Goal: Find specific page/section: Find specific page/section

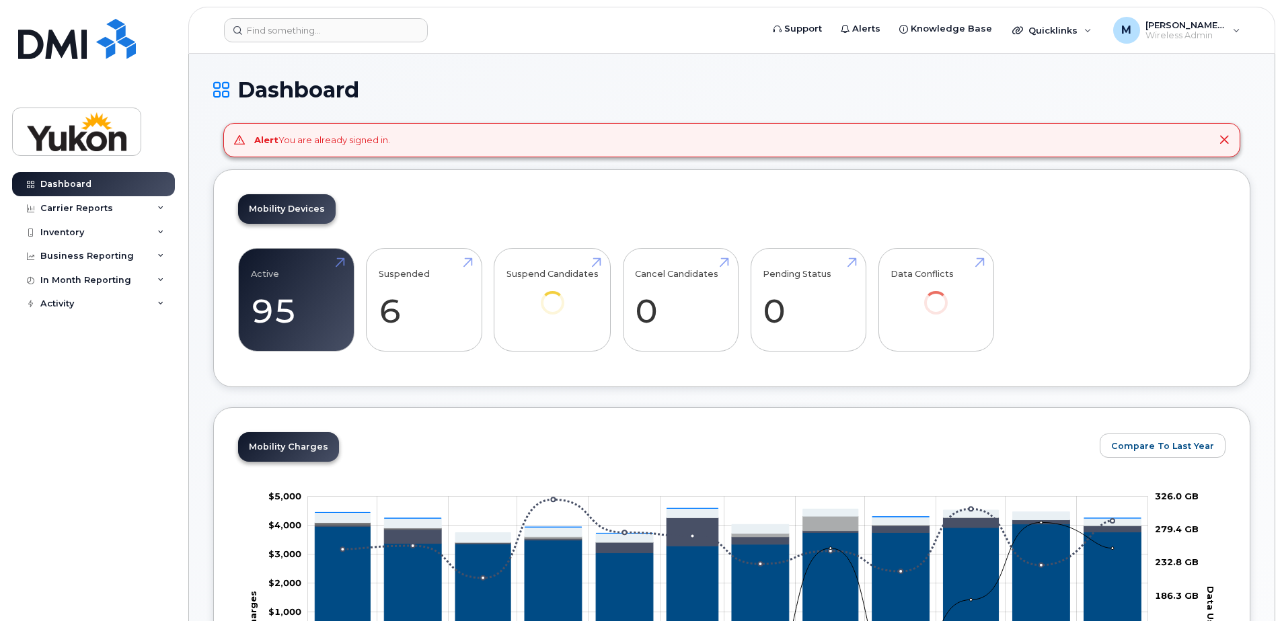
click at [299, 144] on div "Alert You are already signed in." at bounding box center [322, 140] width 136 height 13
click at [1225, 140] on icon at bounding box center [1224, 140] width 11 height 11
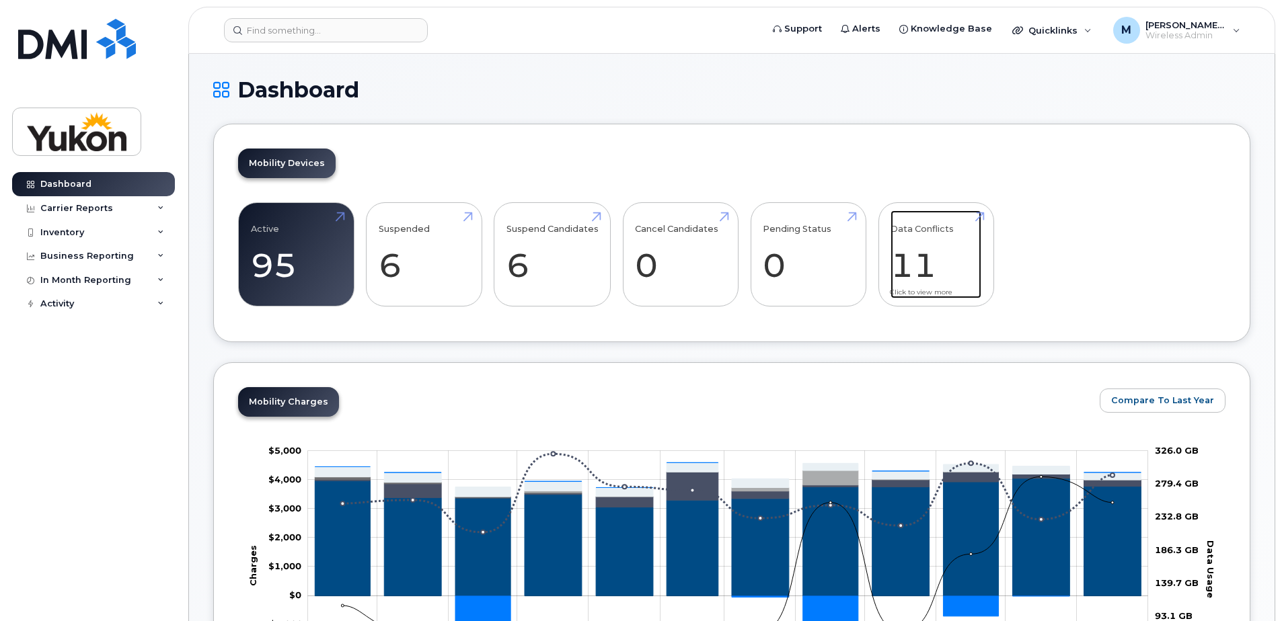
click at [952, 251] on link "Data Conflicts 11" at bounding box center [935, 255] width 91 height 89
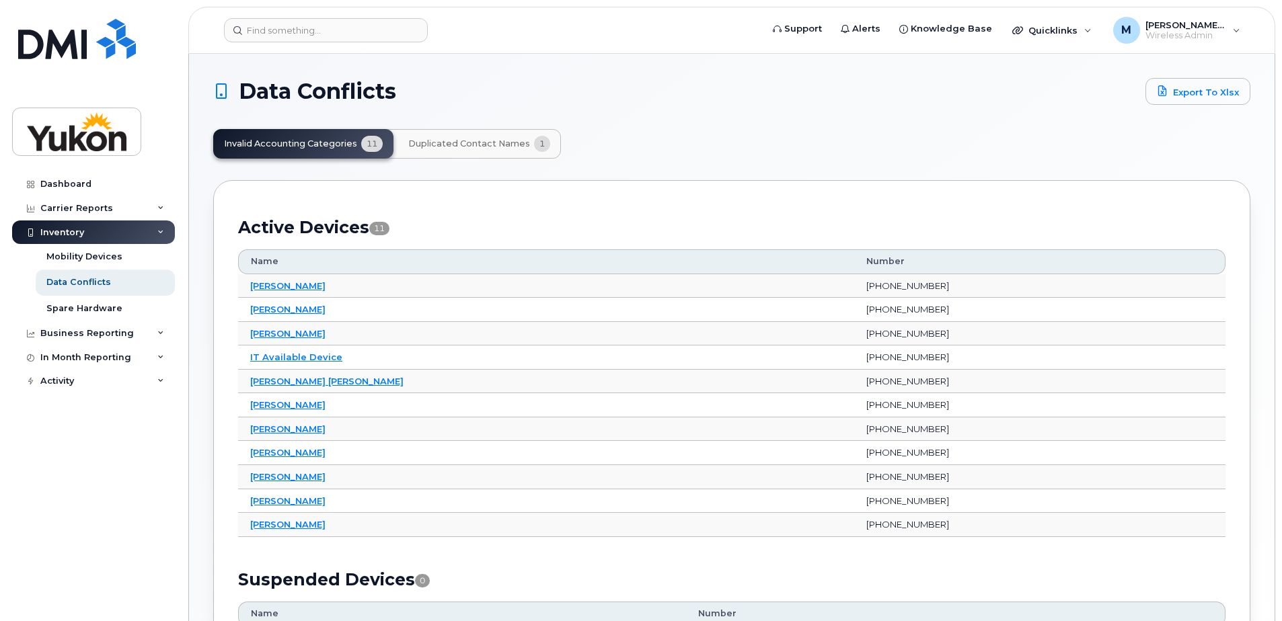
click at [513, 152] on button "Duplicated Contact Names 1" at bounding box center [478, 144] width 163 height 30
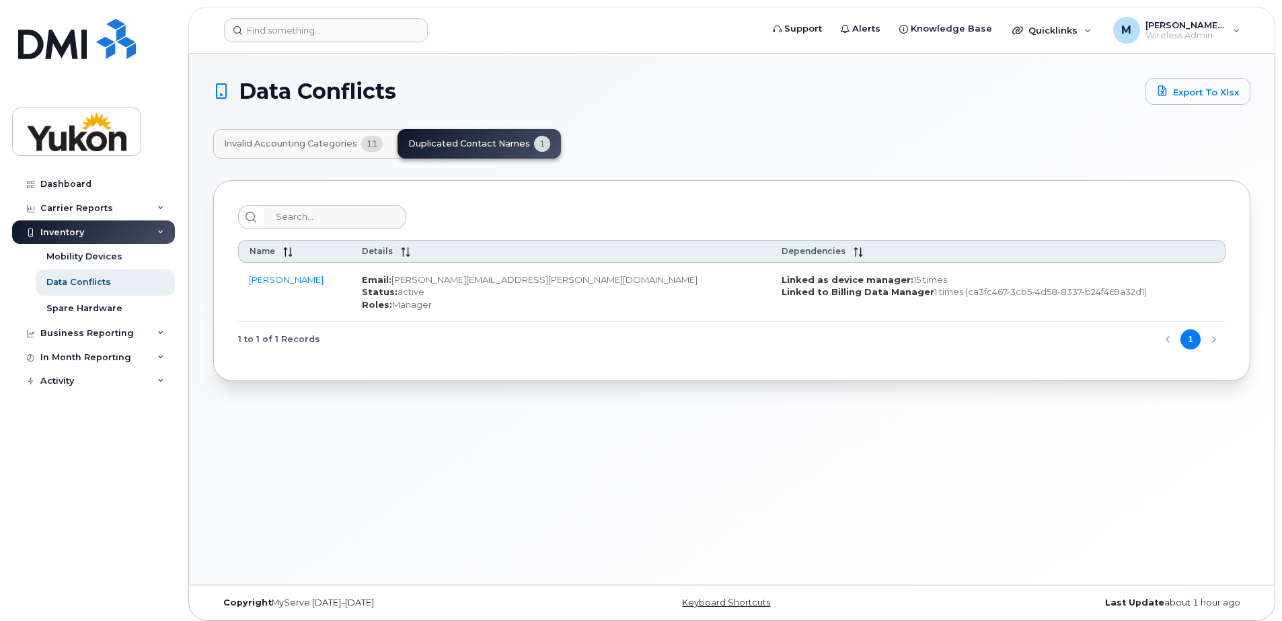
click at [331, 163] on div "Data Conflicts Export to Xlsx Invalid Accounting Categories 11 Duplicated Conta…" at bounding box center [731, 229] width 1037 height 303
click at [312, 155] on button "Invalid Accounting Categories 11" at bounding box center [303, 144] width 180 height 30
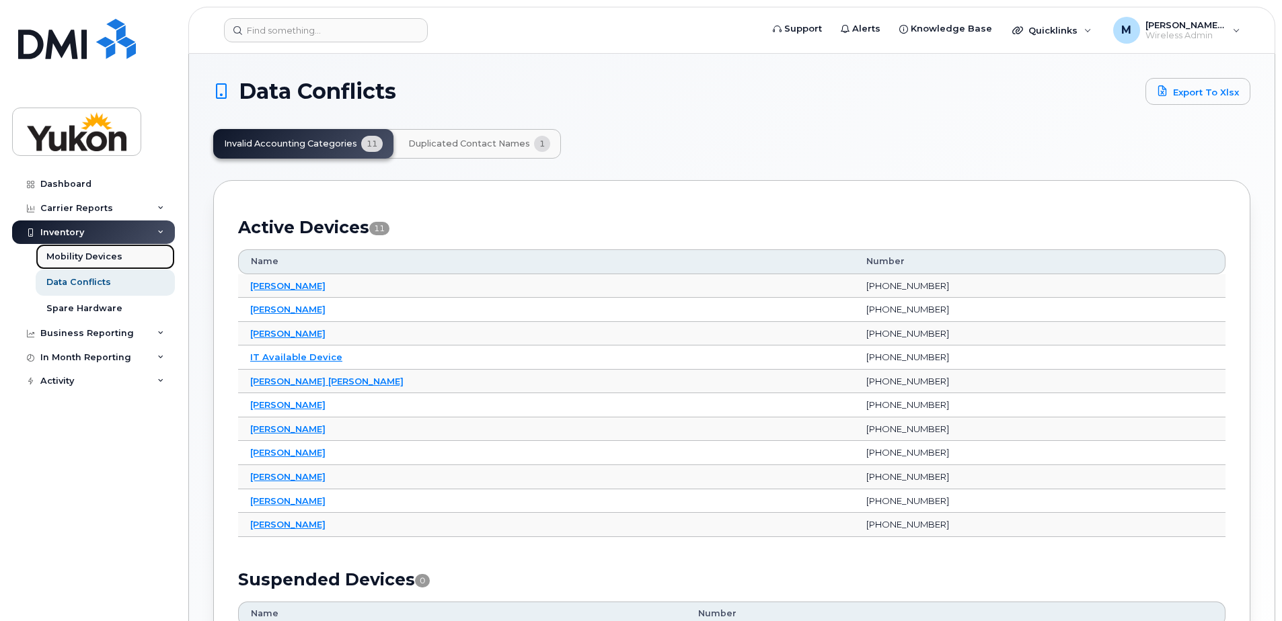
click at [63, 251] on div "Mobility Devices" at bounding box center [84, 257] width 76 height 12
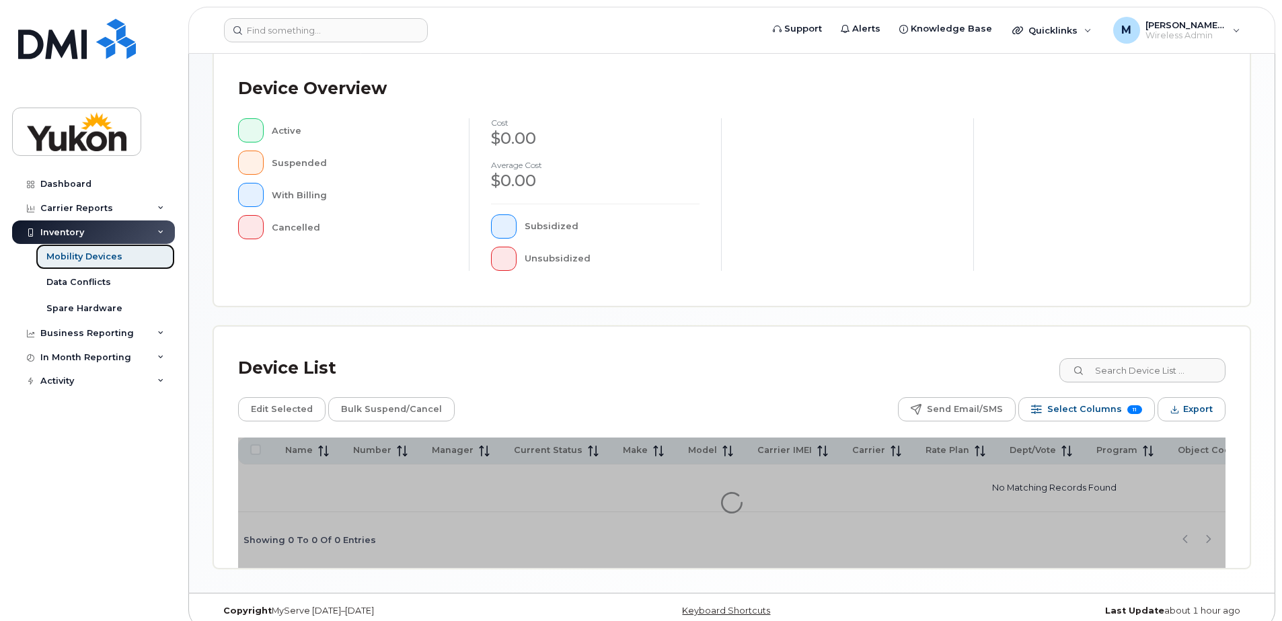
scroll to position [307, 0]
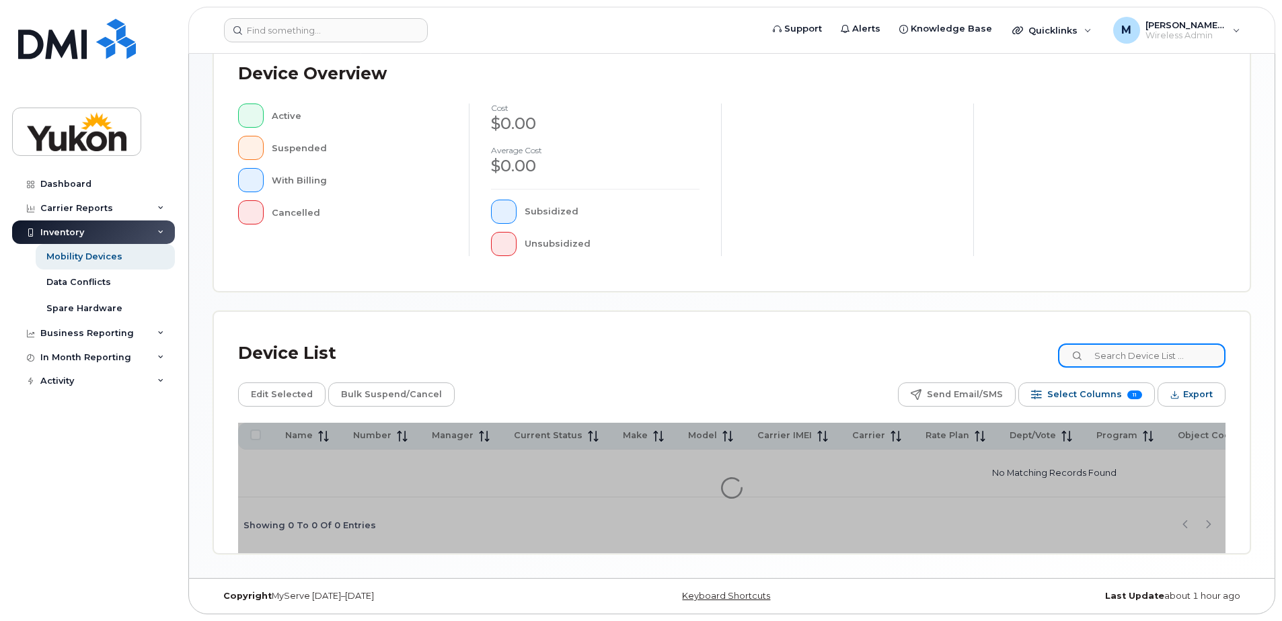
click at [1140, 359] on input at bounding box center [1141, 356] width 167 height 24
type input "Kimberly"
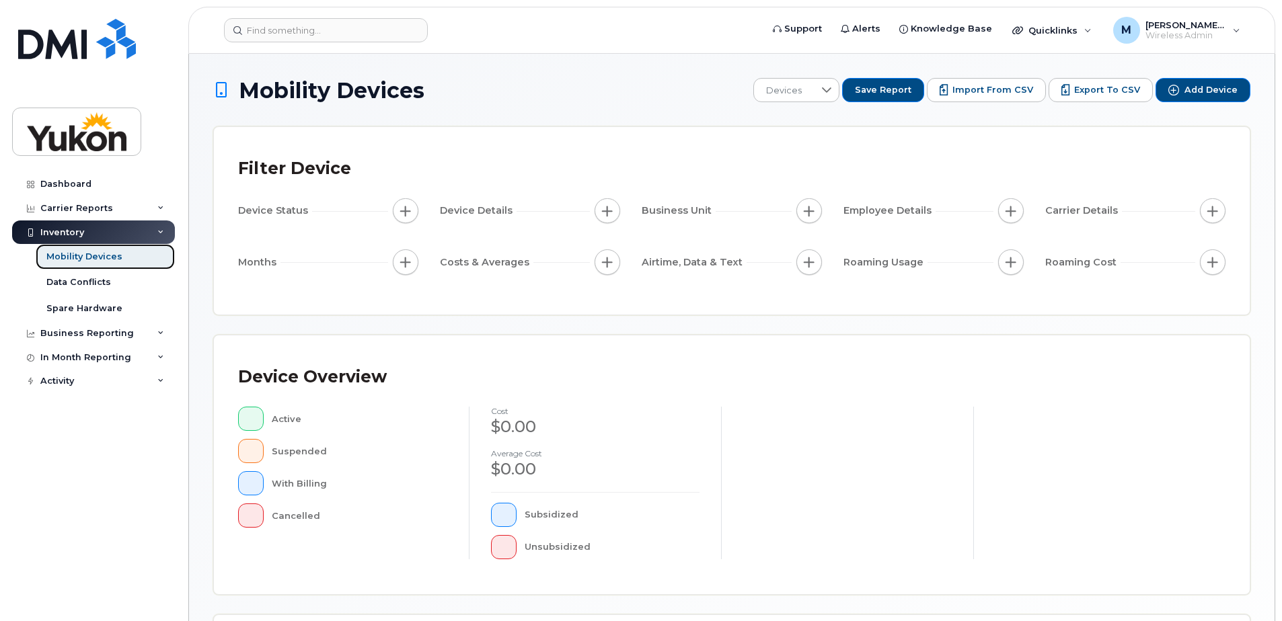
click at [97, 261] on div "Mobility Devices" at bounding box center [84, 257] width 76 height 12
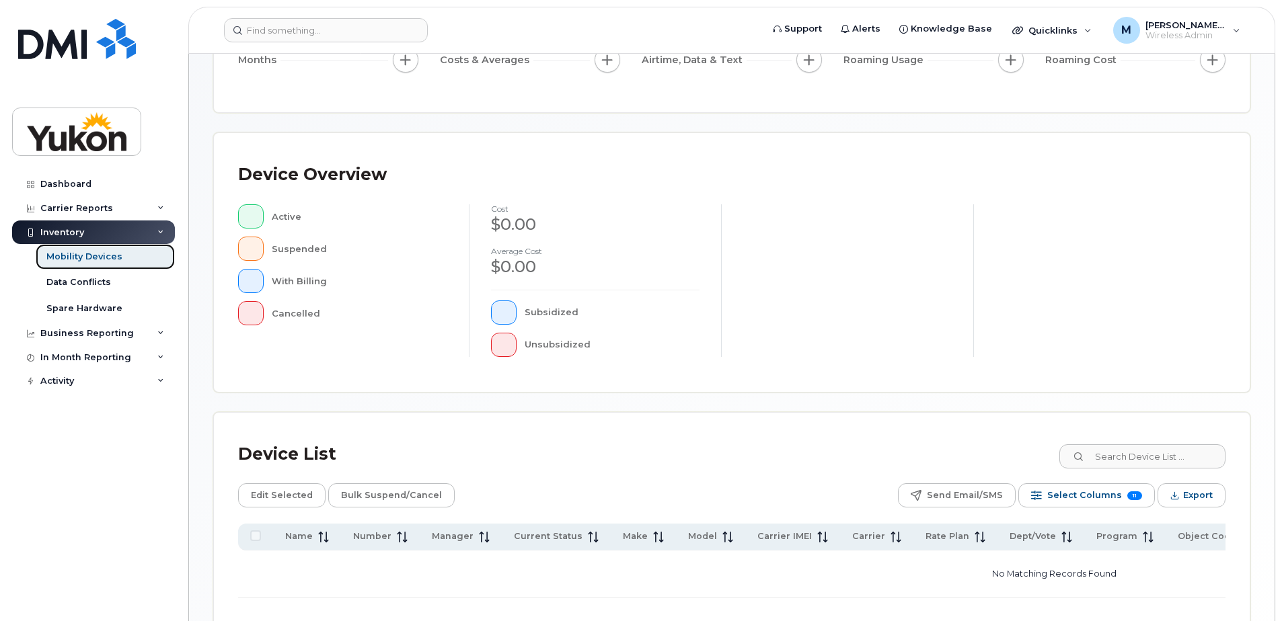
scroll to position [307, 0]
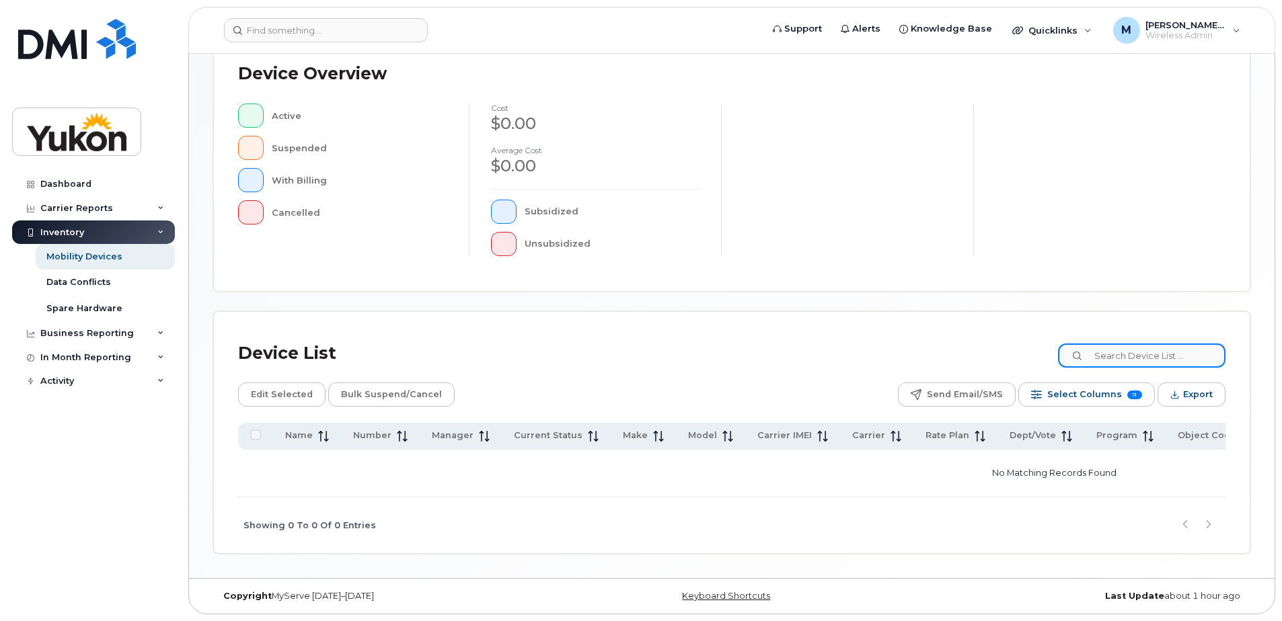
click at [1159, 348] on input at bounding box center [1141, 356] width 167 height 24
paste input "Milligan"
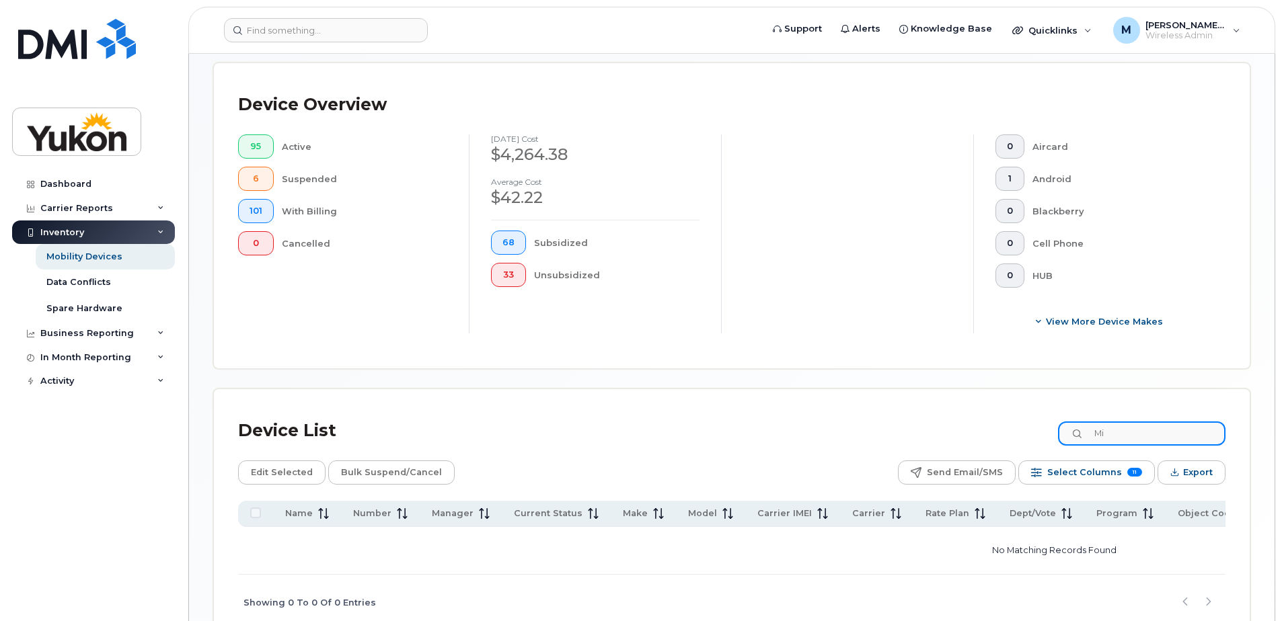
type input "M"
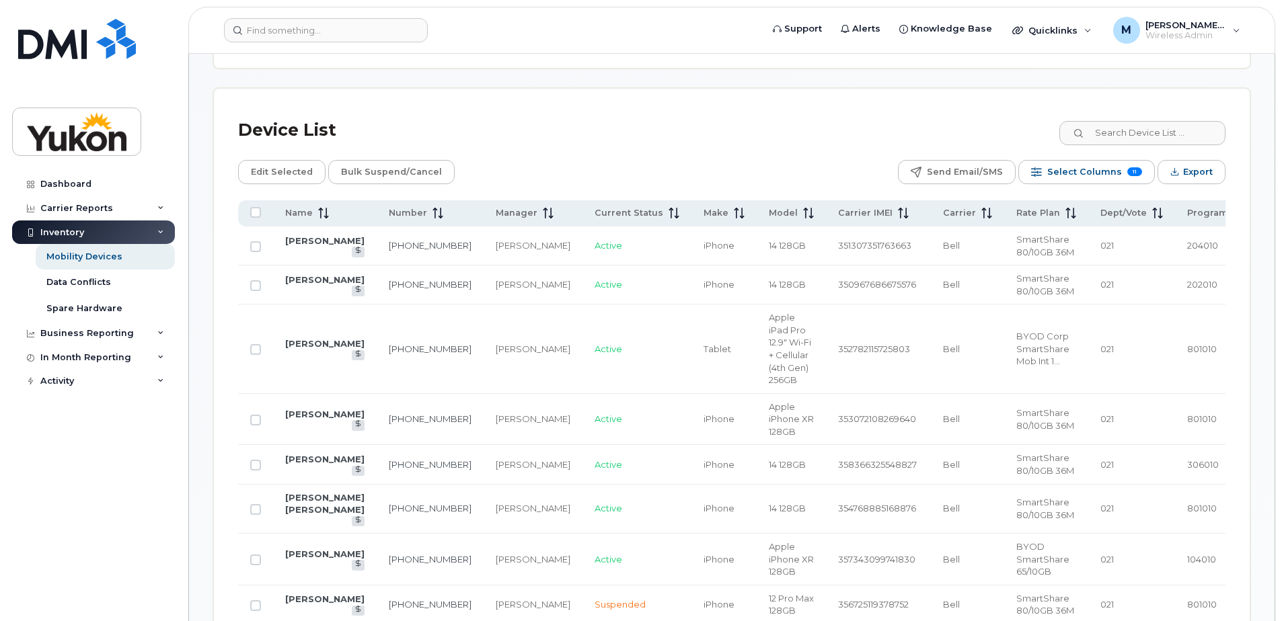
scroll to position [576, 0]
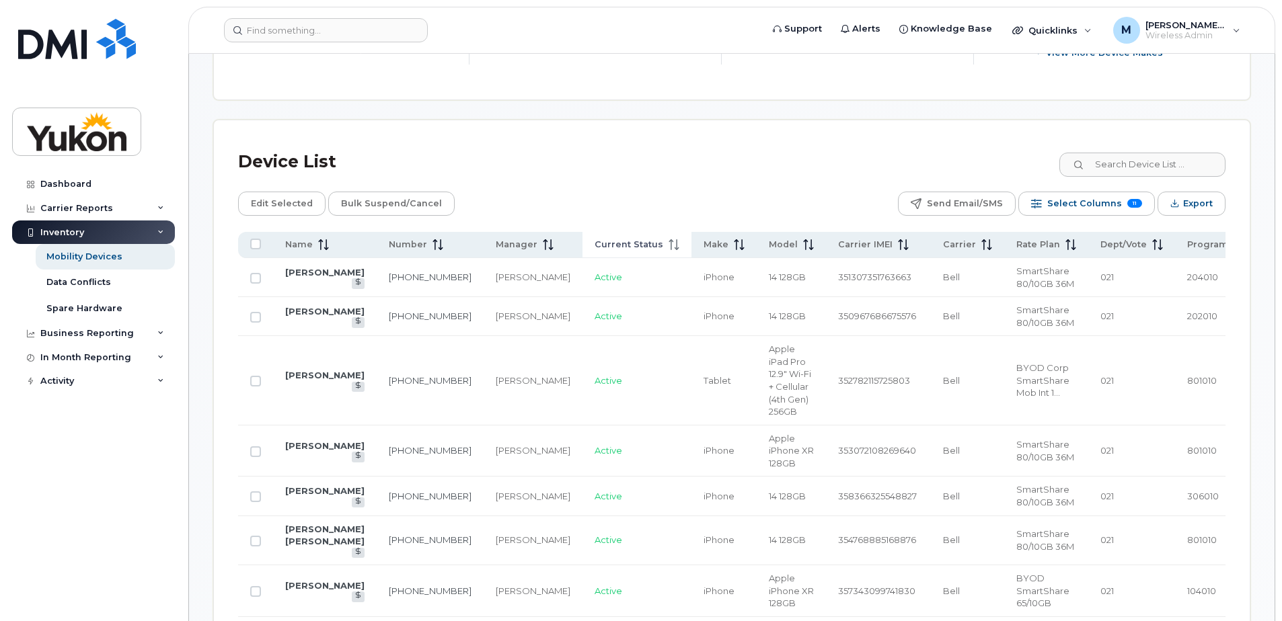
click at [630, 246] on th "Current Status" at bounding box center [636, 245] width 109 height 26
click at [595, 241] on span "Current Status" at bounding box center [629, 245] width 69 height 12
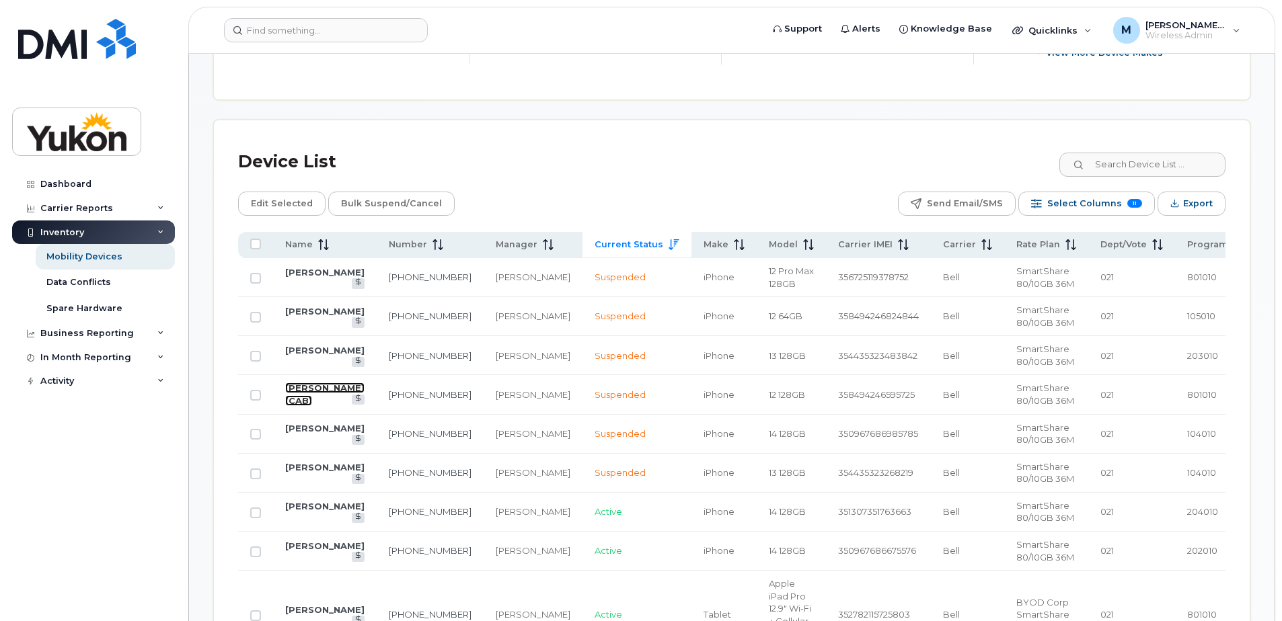
click at [324, 402] on link "Carly Rudolph (CAB)" at bounding box center [324, 395] width 79 height 24
